Goal: Task Accomplishment & Management: Manage account settings

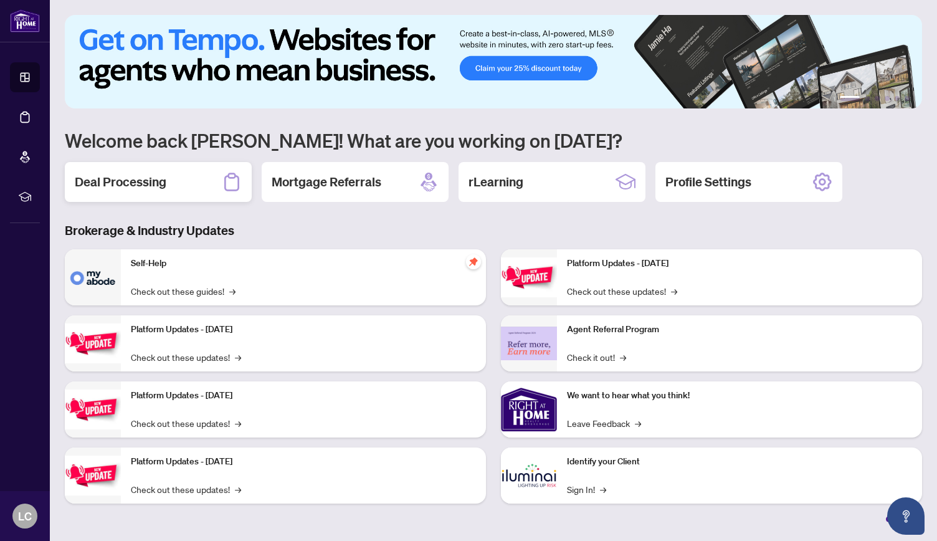
click at [160, 180] on h2 "Deal Processing" at bounding box center [121, 181] width 92 height 17
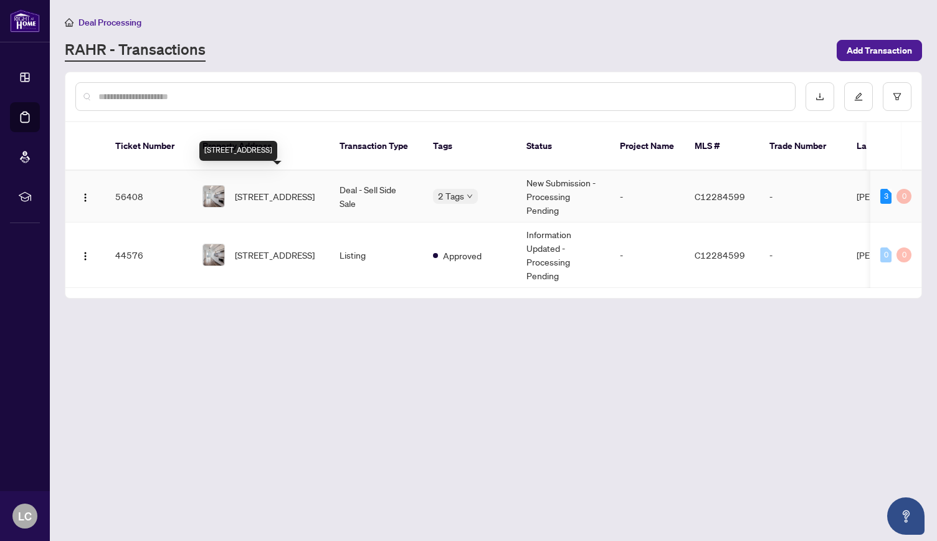
click at [263, 189] on span "[STREET_ADDRESS]" at bounding box center [275, 196] width 80 height 14
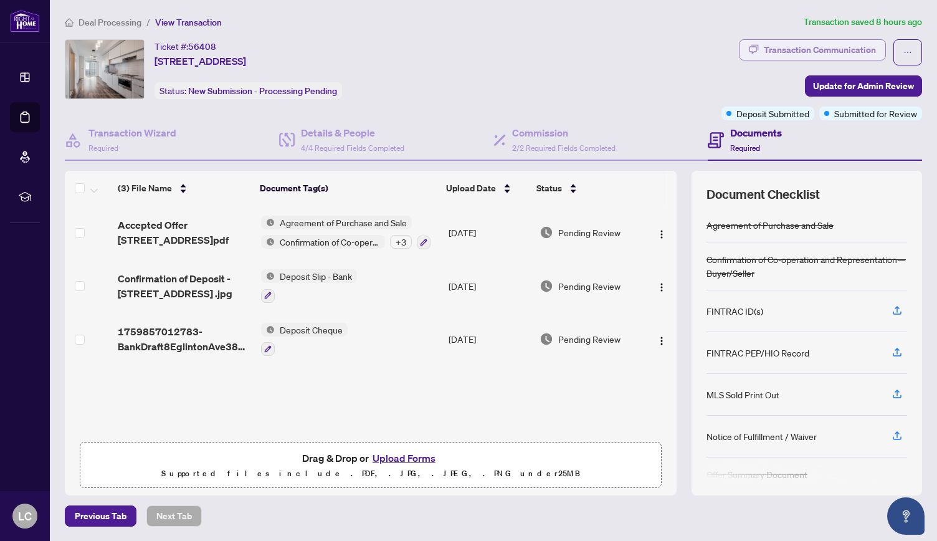
click at [779, 52] on div "Transaction Communication" at bounding box center [820, 50] width 112 height 20
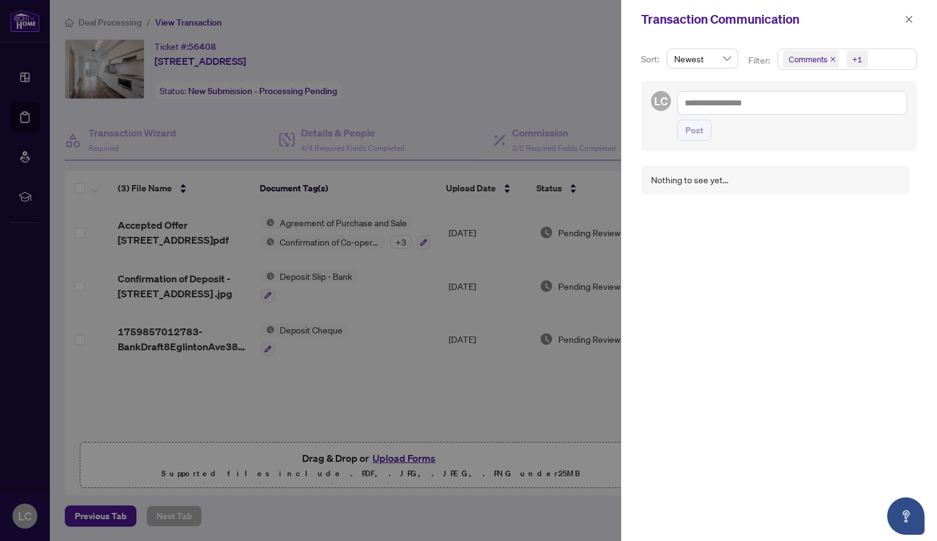
click at [917, 17] on div "Transaction Communication" at bounding box center [779, 19] width 316 height 39
click at [910, 19] on icon "close" at bounding box center [909, 19] width 7 height 7
